Goal: Task Accomplishment & Management: Manage account settings

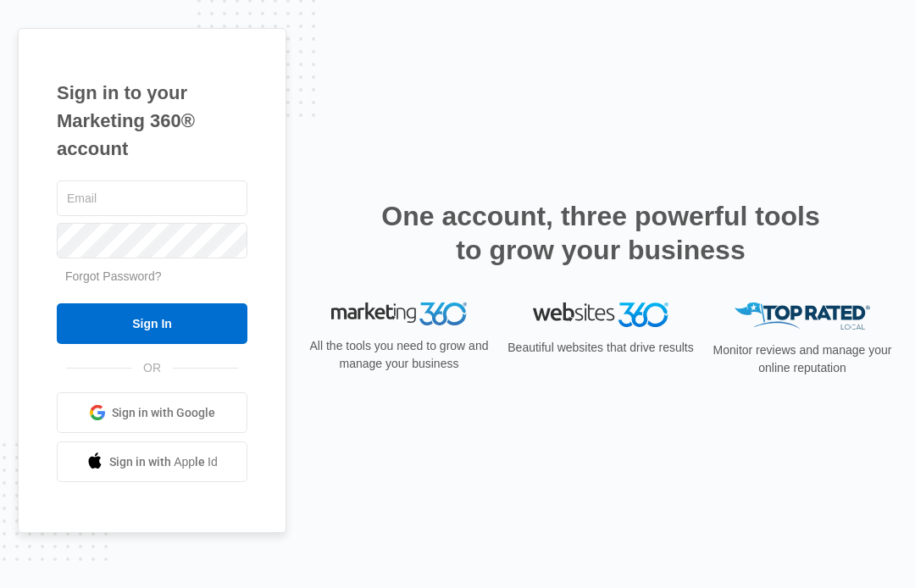
type input "[PERSON_NAME][EMAIL_ADDRESS][DOMAIN_NAME]"
click at [141, 328] on input "Sign In" at bounding box center [152, 323] width 191 height 41
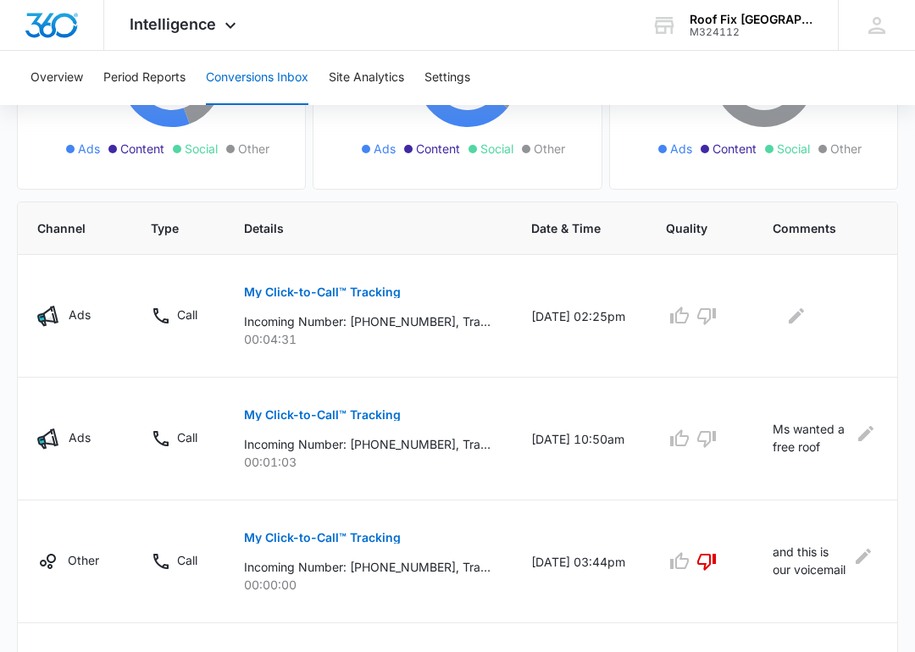
scroll to position [0, 66]
click at [798, 315] on icon "Edit Comments" at bounding box center [795, 315] width 15 height 15
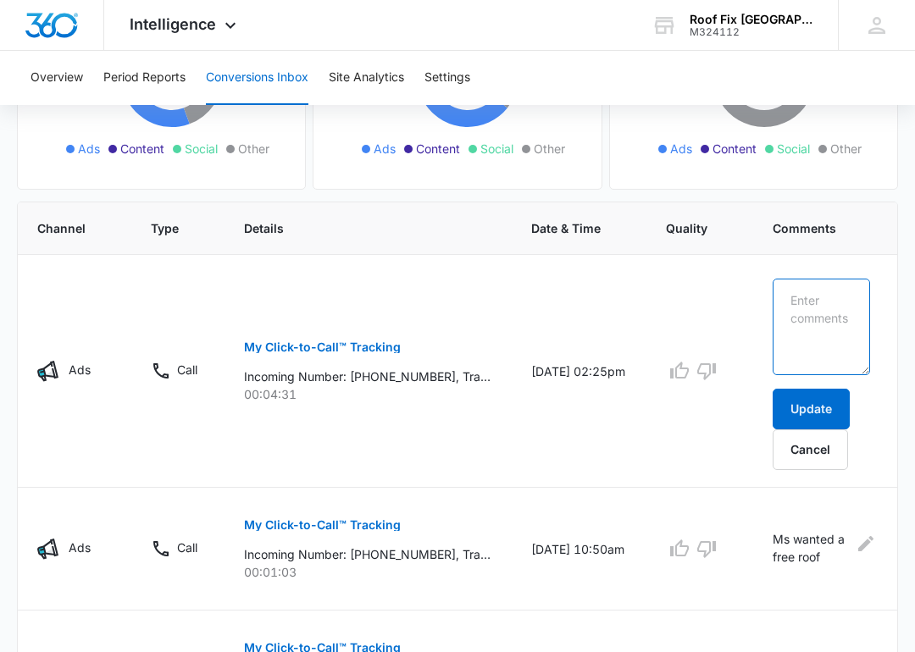
click at [839, 308] on textarea at bounding box center [820, 327] width 97 height 97
type textarea "Ms wanted a ball park estimate she is not doing the project for year from now, …"
click at [838, 429] on button "Update" at bounding box center [810, 409] width 77 height 41
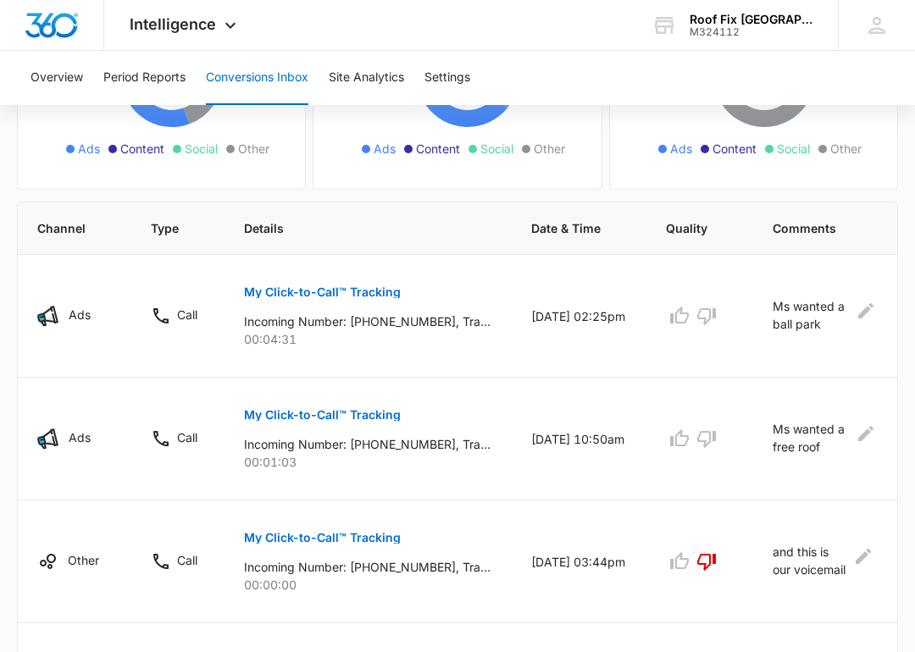
click at [669, 306] on icon "button" at bounding box center [679, 316] width 20 height 20
click at [685, 445] on icon "button" at bounding box center [679, 437] width 19 height 17
